Goal: Navigation & Orientation: Find specific page/section

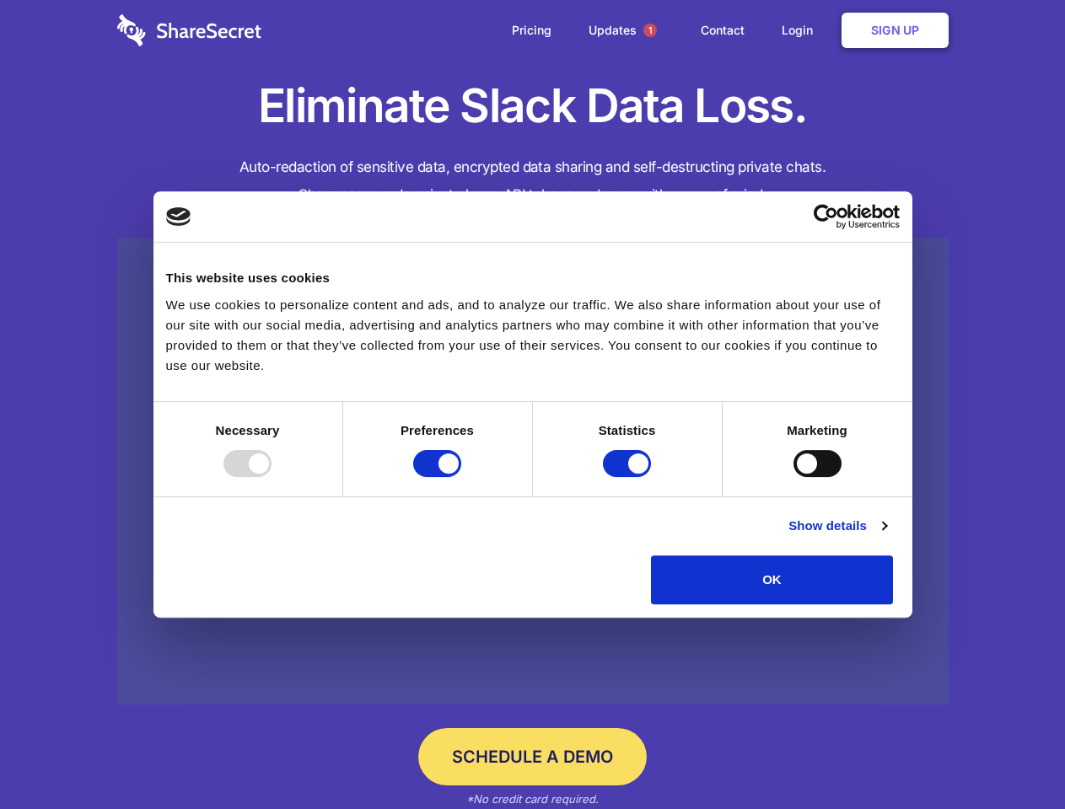
click at [271, 477] on div at bounding box center [247, 463] width 48 height 27
click at [461, 477] on input "Preferences" at bounding box center [437, 463] width 48 height 27
checkbox input "false"
click at [629, 477] on input "Statistics" at bounding box center [627, 463] width 48 height 27
checkbox input "false"
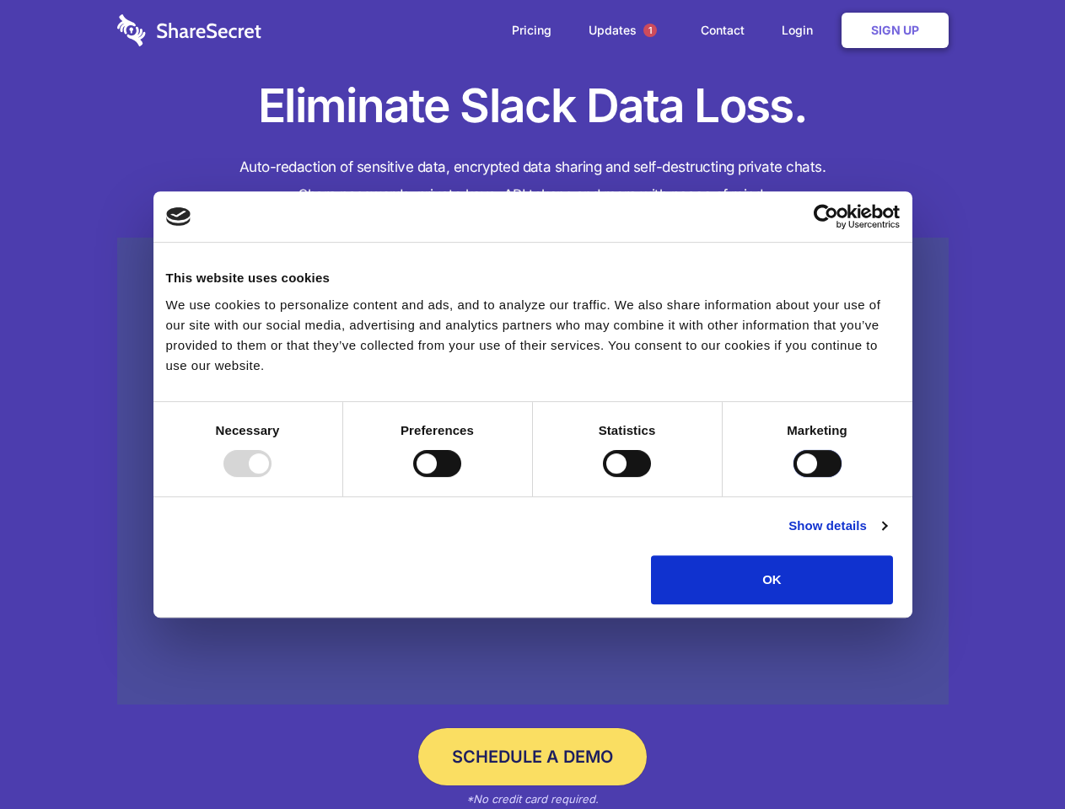
click at [793, 477] on input "Marketing" at bounding box center [817, 463] width 48 height 27
checkbox input "true"
click at [886, 536] on link "Show details" at bounding box center [837, 526] width 98 height 20
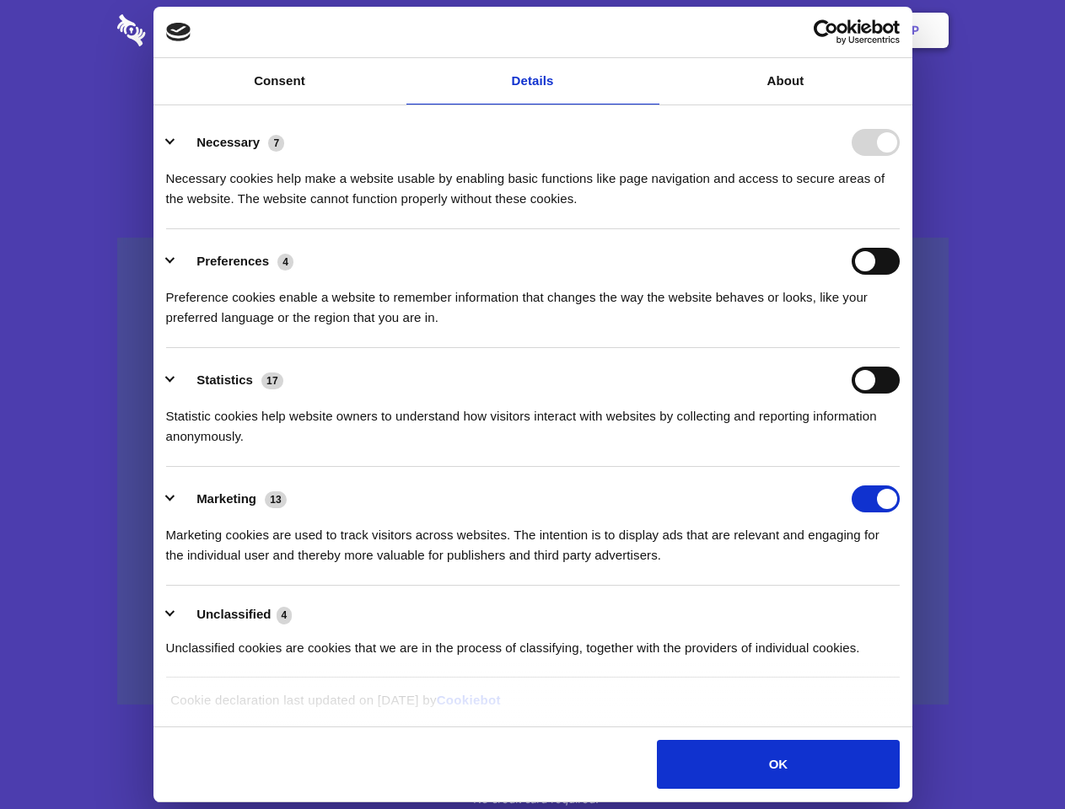
click at [899, 229] on li "Necessary 7 Necessary cookies help make a website usable by enabling basic func…" at bounding box center [532, 169] width 733 height 119
click at [649, 30] on span "1" at bounding box center [649, 30] width 13 height 13
